Goal: Task Accomplishment & Management: Use online tool/utility

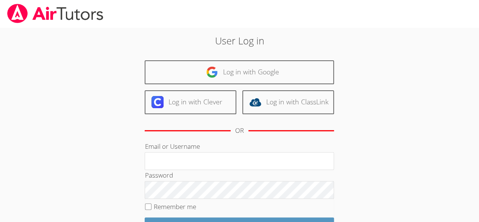
click at [305, 53] on div "User Log in Log in with Google Log in with Clever Log in with ClassLink OR Emai…" at bounding box center [239, 158] width 259 height 251
click at [300, 46] on h2 "User Log in" at bounding box center [239, 40] width 259 height 14
click at [282, 54] on div "User Log in Log in with Google Log in with Clever Log in with ClassLink OR Emai…" at bounding box center [239, 158] width 259 height 251
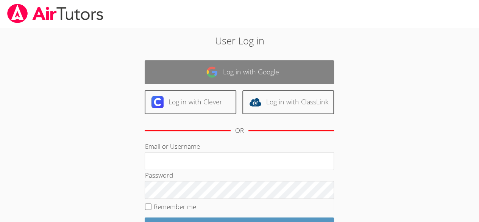
click at [261, 69] on link "Log in with Google" at bounding box center [240, 72] width 190 height 24
click at [182, 96] on link "Log in with Clever" at bounding box center [191, 102] width 92 height 24
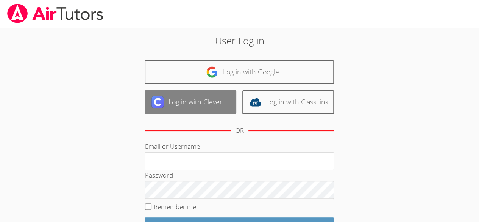
click at [183, 96] on link "Log in with Clever" at bounding box center [191, 102] width 92 height 24
click at [190, 103] on link "Log in with Clever" at bounding box center [191, 102] width 92 height 24
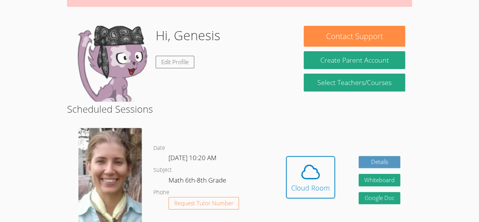
scroll to position [109, 0]
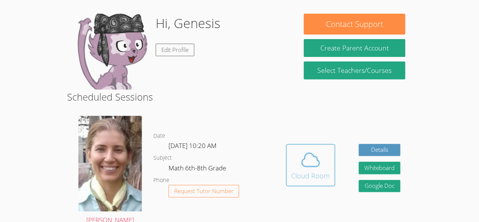
click at [302, 169] on icon at bounding box center [310, 159] width 21 height 21
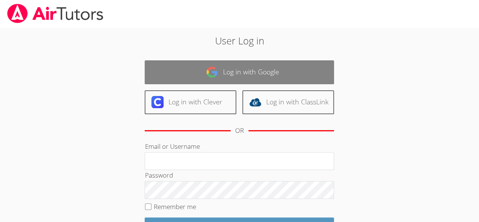
click at [235, 68] on link "Log in with Google" at bounding box center [240, 72] width 190 height 24
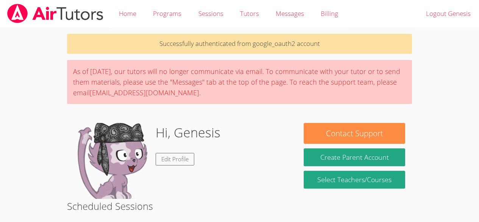
scroll to position [119, 0]
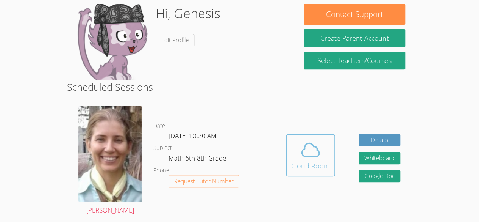
click at [298, 158] on span at bounding box center [310, 149] width 39 height 21
click at [305, 147] on icon at bounding box center [310, 149] width 17 height 13
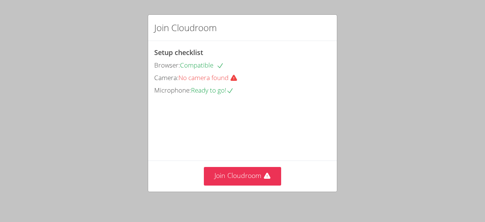
click at [365, 74] on body "Join Cloudroom Setup checklist Browser: Compatible Camera: No camera found Micr…" at bounding box center [242, 111] width 485 height 222
click at [210, 75] on span "No camera found" at bounding box center [211, 77] width 65 height 9
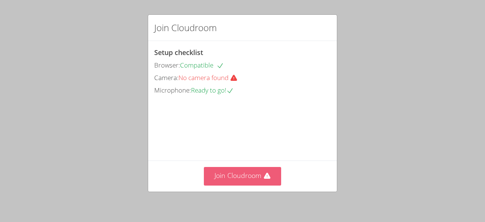
click at [241, 176] on button "Join Cloudroom" at bounding box center [243, 176] width 78 height 19
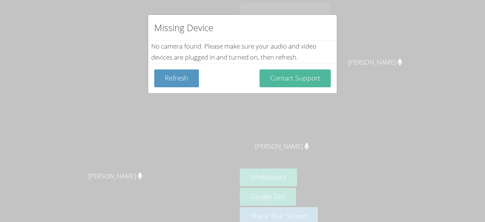
click at [304, 76] on button "Contact Support" at bounding box center [295, 78] width 71 height 18
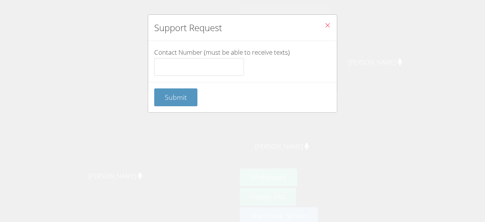
click at [324, 24] on icon "Close" at bounding box center [327, 25] width 6 height 6
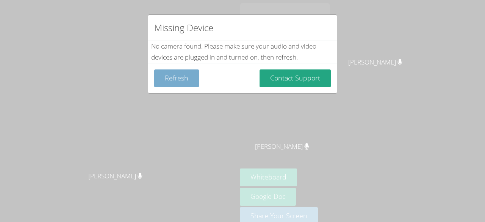
click at [175, 76] on button "Refresh" at bounding box center [176, 78] width 45 height 18
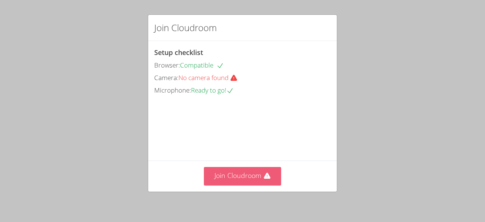
click at [237, 174] on button "Join Cloudroom" at bounding box center [243, 176] width 78 height 19
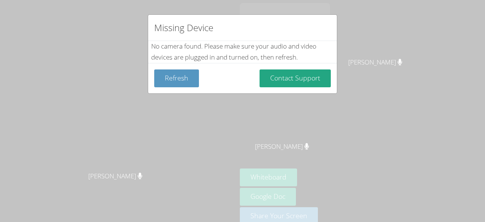
click at [329, 38] on div "Missing Device" at bounding box center [242, 28] width 189 height 26
click at [180, 81] on button "Refresh" at bounding box center [176, 78] width 45 height 18
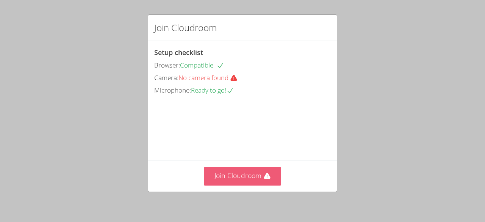
click at [225, 171] on button "Join Cloudroom" at bounding box center [243, 176] width 78 height 19
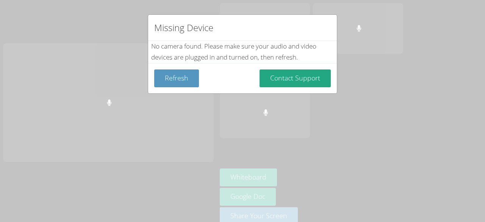
click at [319, 162] on div "Missing Device No camera found . Please make sure your audio and video devices …" at bounding box center [242, 111] width 485 height 222
click at [321, 168] on div "Missing Device No camera found . Please make sure your audio and video devices …" at bounding box center [242, 111] width 485 height 222
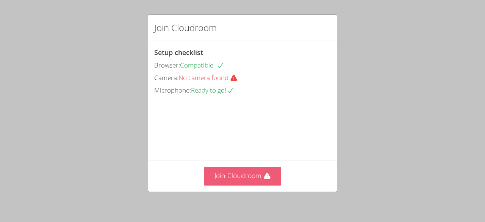
click at [269, 171] on button "Join Cloudroom" at bounding box center [243, 176] width 78 height 19
click at [263, 180] on icon at bounding box center [267, 176] width 8 height 8
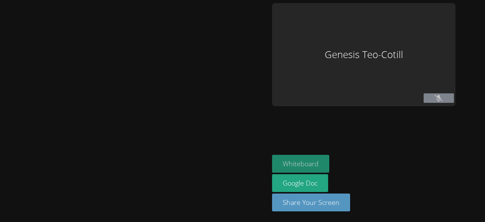
click at [302, 159] on button "Whiteboard" at bounding box center [300, 164] width 57 height 18
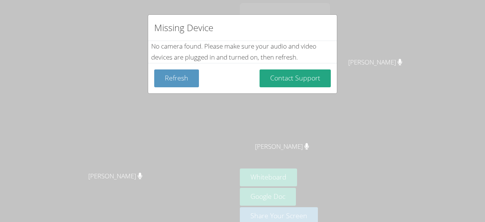
click at [24, 54] on div "Missing Device No camera found . Please make sure your audio and video devices …" at bounding box center [242, 111] width 485 height 222
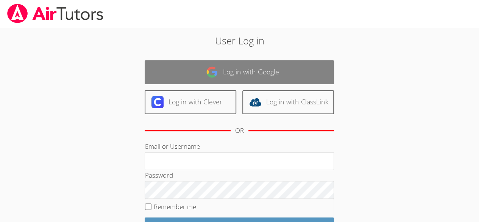
click at [282, 79] on link "Log in with Google" at bounding box center [240, 72] width 190 height 24
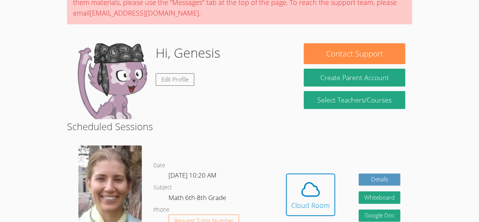
scroll to position [96, 0]
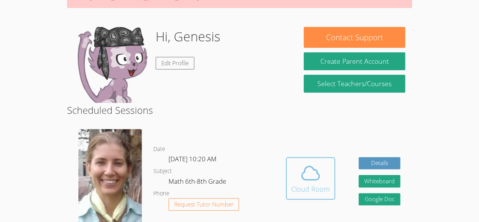
click at [321, 183] on div "Cloud Room" at bounding box center [310, 188] width 39 height 11
click at [302, 175] on icon at bounding box center [310, 172] width 21 height 21
click at [307, 179] on icon at bounding box center [310, 172] width 17 height 13
click at [289, 183] on button "Cloud Room" at bounding box center [310, 178] width 49 height 42
click at [306, 174] on icon at bounding box center [310, 172] width 21 height 21
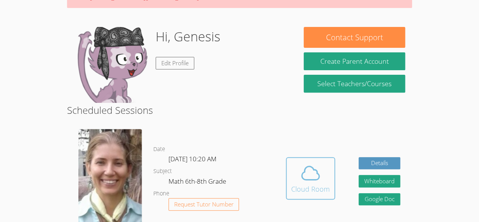
click at [302, 171] on icon at bounding box center [310, 172] width 21 height 21
click at [308, 179] on icon at bounding box center [310, 172] width 17 height 13
click at [315, 179] on icon at bounding box center [310, 172] width 17 height 13
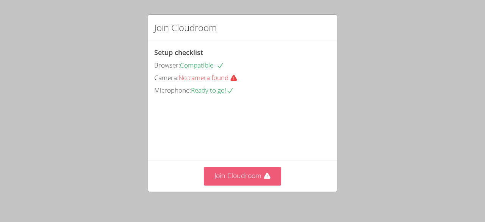
click at [268, 175] on button "Join Cloudroom" at bounding box center [243, 176] width 78 height 19
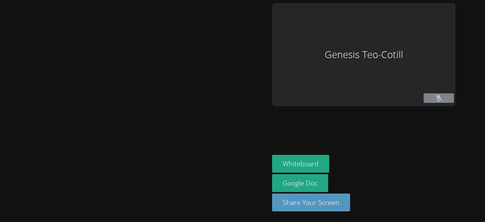
click at [306, 172] on div "Whiteboard Google Doc Share Your Screen" at bounding box center [363, 186] width 183 height 63
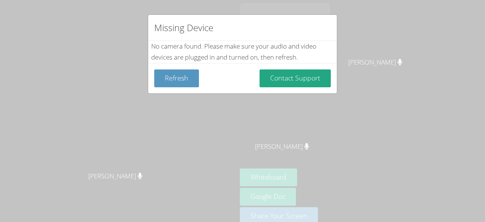
click at [305, 172] on div "Missing Device No camera found . Please make sure your audio and video devices …" at bounding box center [242, 111] width 485 height 222
click at [307, 166] on div "Missing Device No camera found . Please make sure your audio and video devices …" at bounding box center [242, 111] width 485 height 222
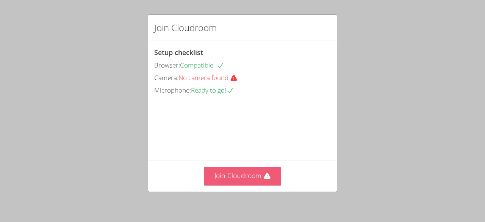
click at [269, 172] on button "Join Cloudroom" at bounding box center [243, 176] width 78 height 19
click at [268, 179] on button "Join Cloudroom" at bounding box center [243, 176] width 78 height 19
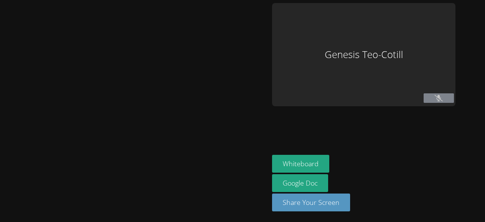
click at [310, 106] on div "Genesis Teo-Cotill" at bounding box center [363, 54] width 183 height 103
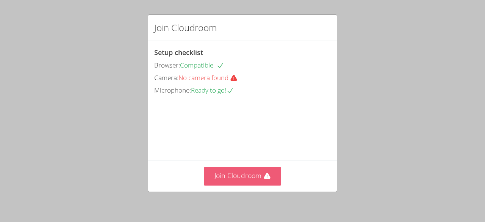
click at [263, 176] on icon at bounding box center [267, 176] width 8 height 8
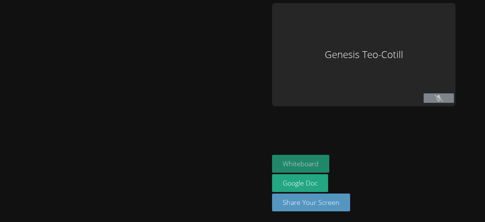
click at [302, 169] on button "Whiteboard" at bounding box center [300, 164] width 57 height 18
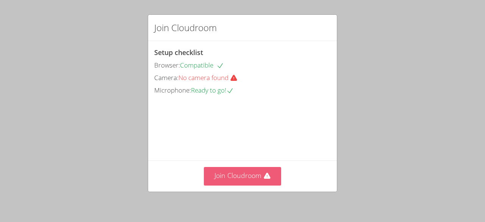
click at [264, 179] on icon at bounding box center [267, 176] width 6 height 6
click at [267, 175] on icon at bounding box center [267, 176] width 8 height 8
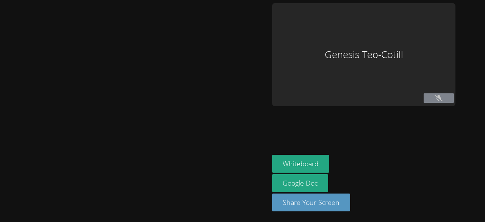
click at [308, 106] on div "Genesis Teo-Cotill" at bounding box center [363, 54] width 183 height 103
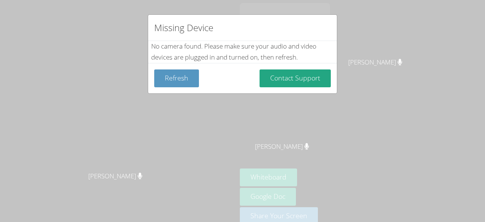
click at [304, 168] on div "Missing Device No camera found . Please make sure your audio and video devices …" at bounding box center [242, 111] width 485 height 222
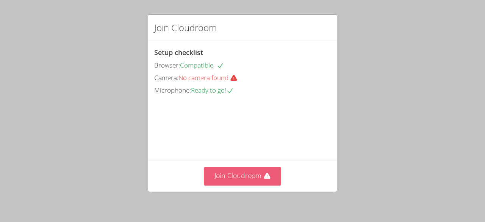
click at [263, 181] on button "Join Cloudroom" at bounding box center [243, 176] width 78 height 19
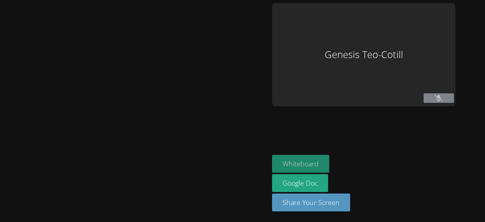
click at [296, 168] on button "Whiteboard" at bounding box center [300, 164] width 57 height 18
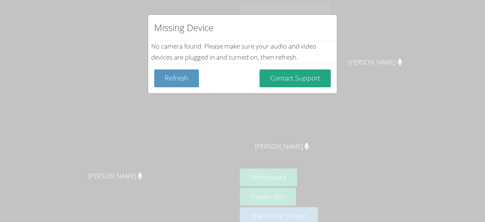
click at [41, 193] on div "Missing Device No camera found . Please make sure your audio and video devices …" at bounding box center [242, 111] width 485 height 222
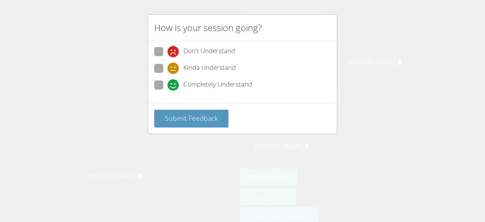
click at [168, 57] on span at bounding box center [168, 57] width 0 height 0
click at [168, 52] on input "Don't Understand" at bounding box center [171, 50] width 6 height 6
radio input "true"
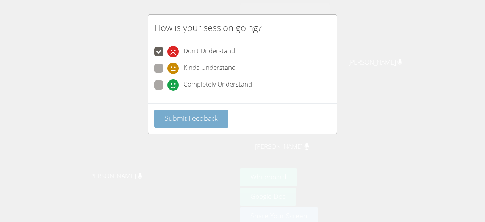
click at [169, 125] on button "Submit Feedback" at bounding box center [191, 119] width 74 height 18
